Goal: Task Accomplishment & Management: Use online tool/utility

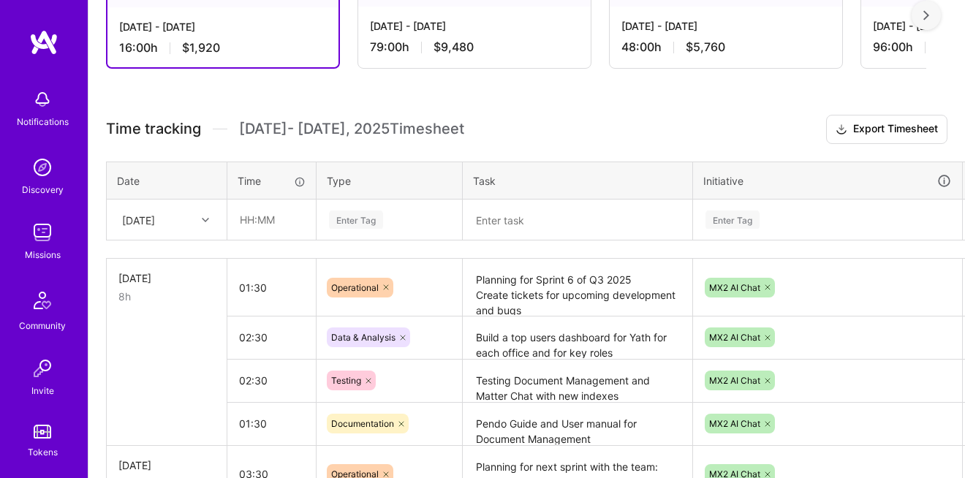
scroll to position [323, 0]
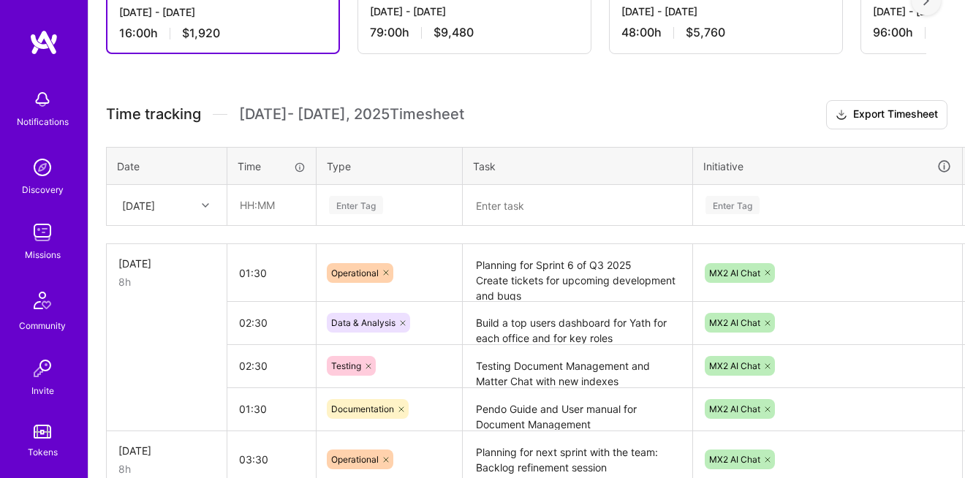
click at [181, 203] on div "[DATE]" at bounding box center [155, 205] width 81 height 24
click at [158, 324] on div "[DATE]" at bounding box center [167, 328] width 118 height 27
click at [251, 212] on input "text" at bounding box center [271, 205] width 87 height 39
type input "04:00"
click at [374, 213] on div "Enter Tag" at bounding box center [356, 205] width 54 height 23
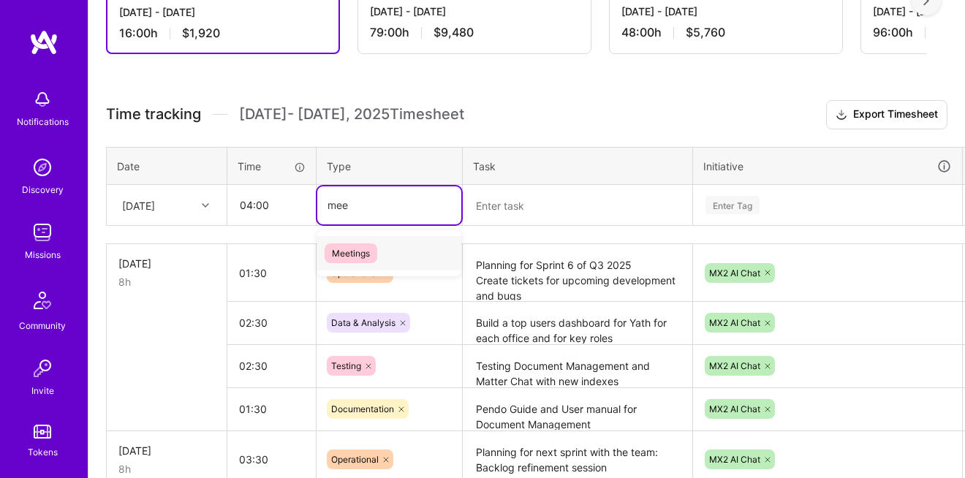
type input "meet"
click at [367, 250] on span "Meetings" at bounding box center [351, 254] width 53 height 20
click at [537, 219] on textarea at bounding box center [577, 206] width 227 height 38
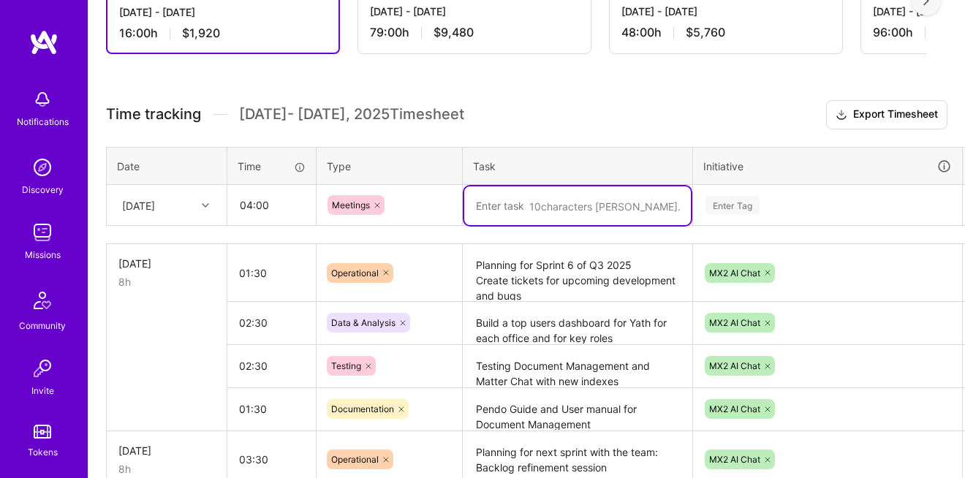
type textarea "d"
type textarea "Support the First Draft and MX2 Webinars"
